Goal: Find specific page/section: Find specific page/section

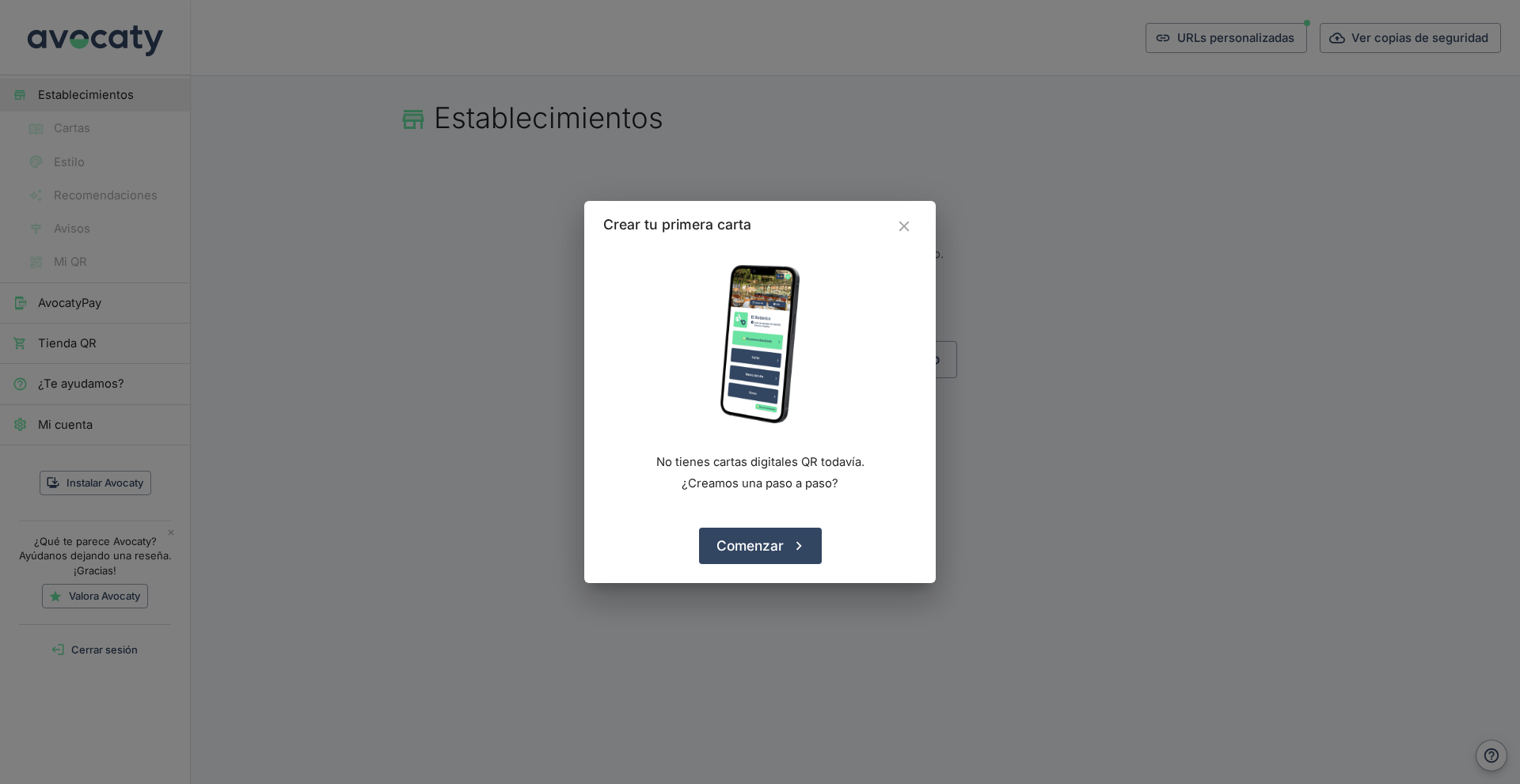
click at [902, 228] on icon "Cerrar" at bounding box center [904, 227] width 11 height 11
